Goal: Navigation & Orientation: Understand site structure

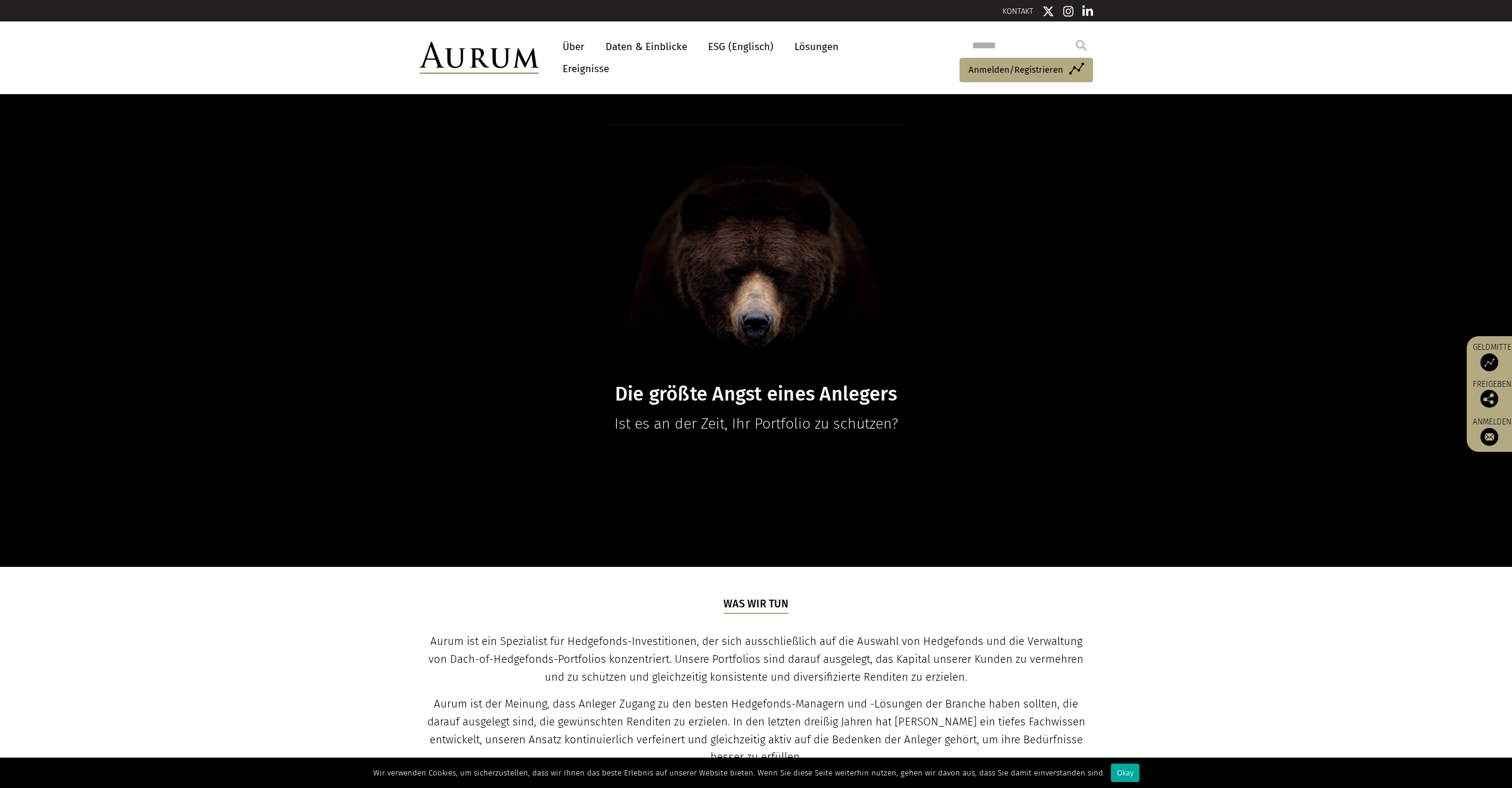
click at [573, 43] on link "Über" at bounding box center [573, 47] width 34 height 22
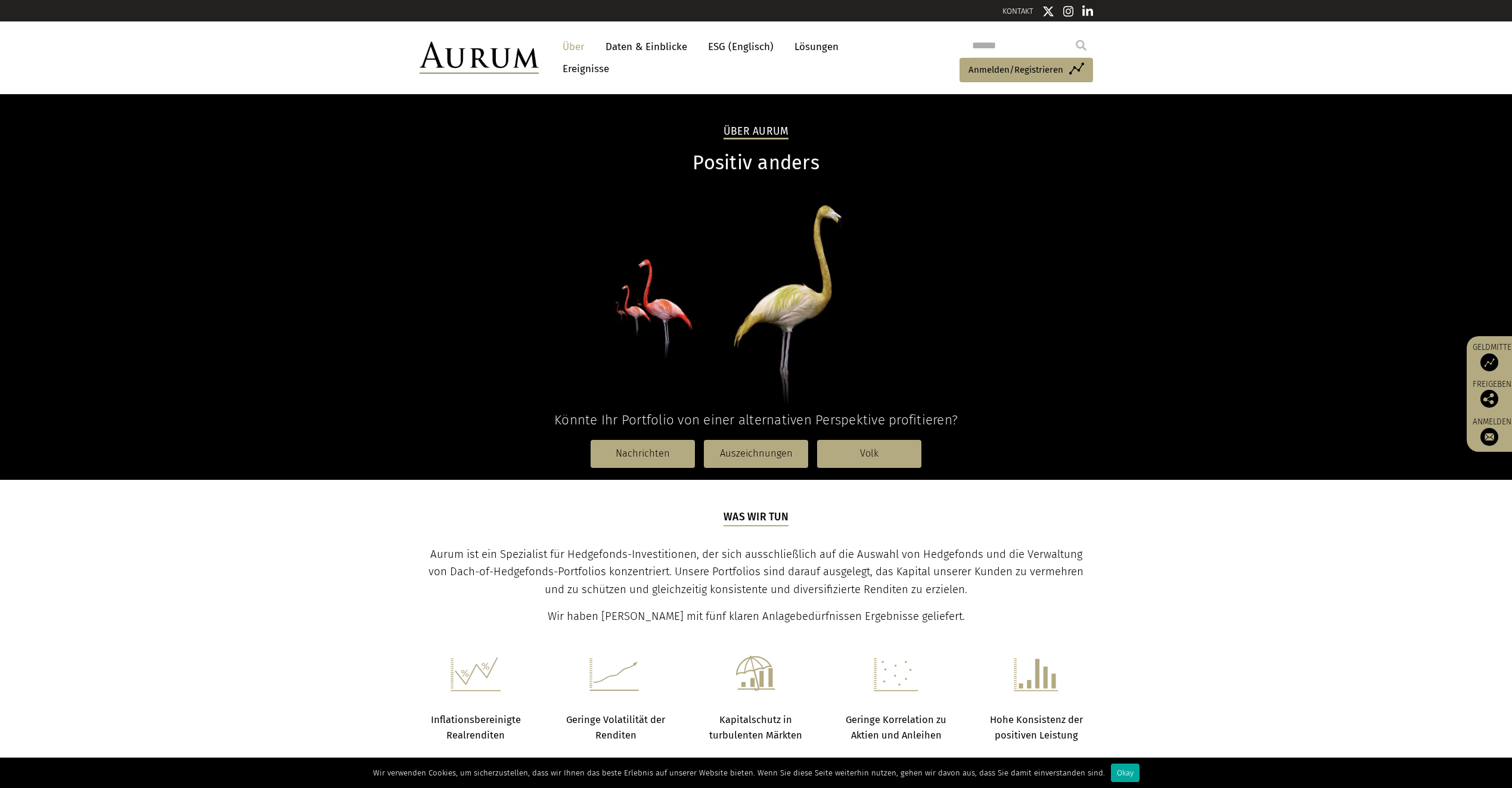
click at [658, 46] on link "Daten & Einblicke" at bounding box center [647, 47] width 94 height 22
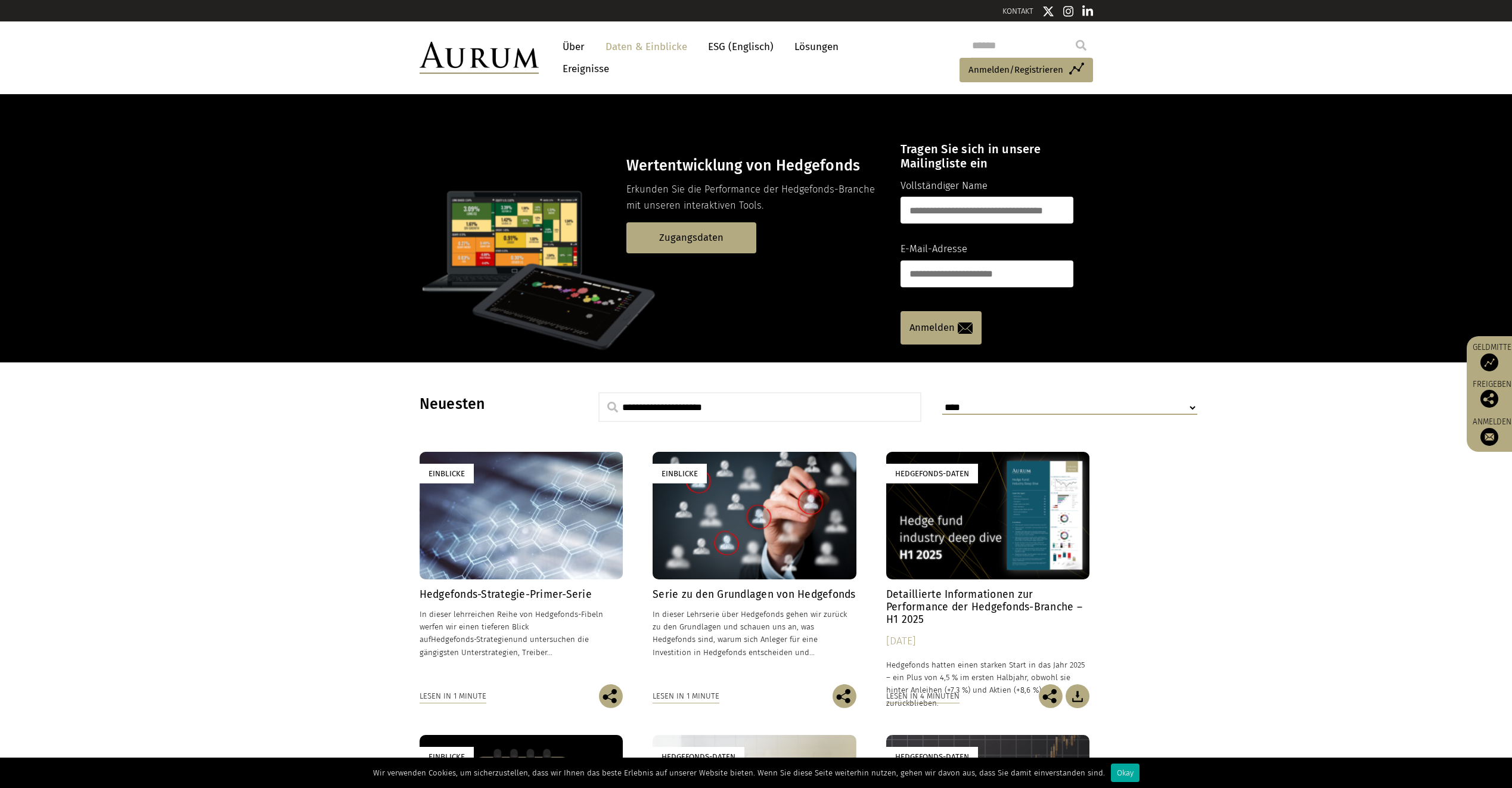
click at [821, 43] on link "Lösungen" at bounding box center [816, 47] width 56 height 22
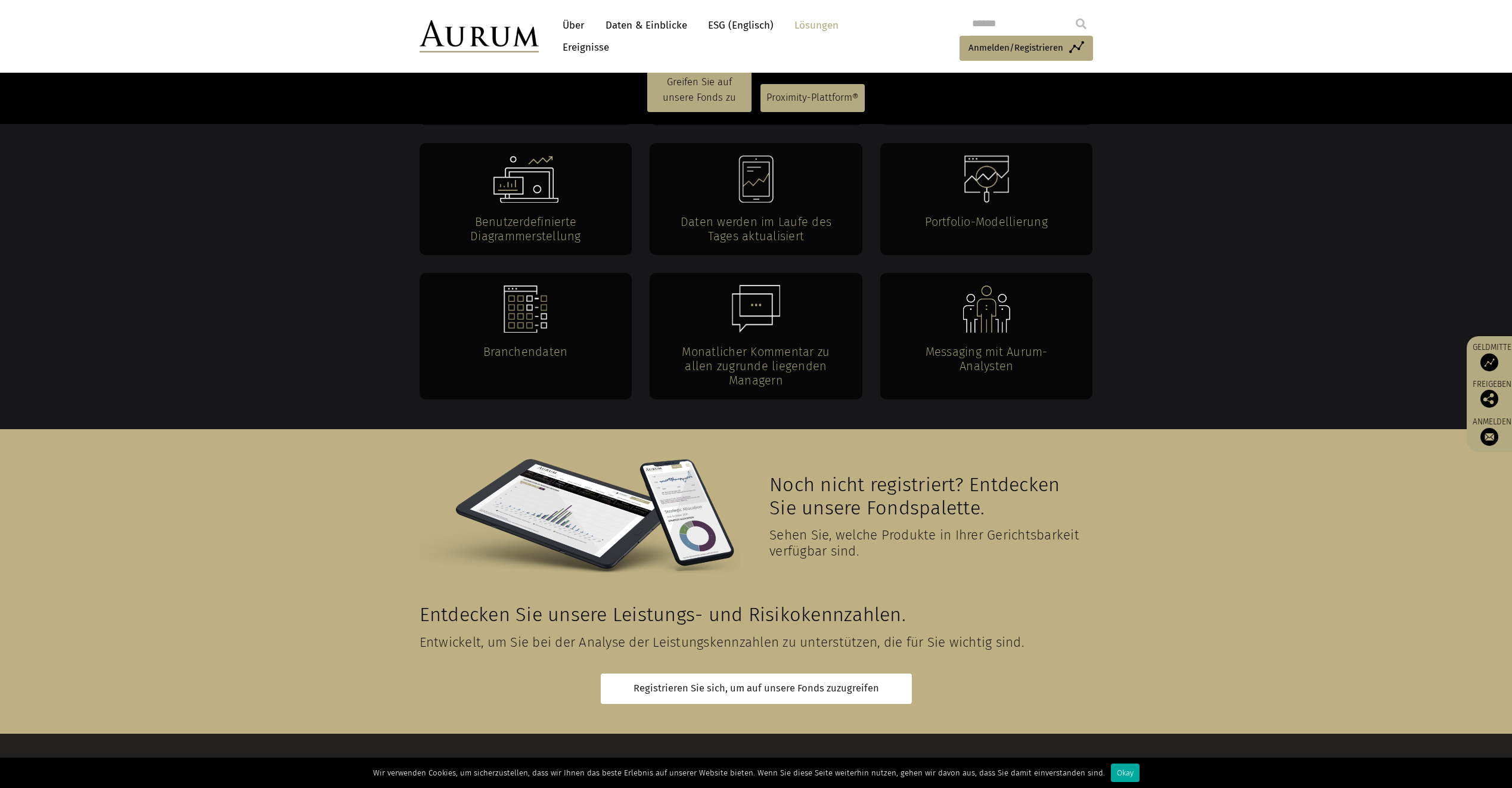
scroll to position [2500, 0]
